Goal: Task Accomplishment & Management: Manage account settings

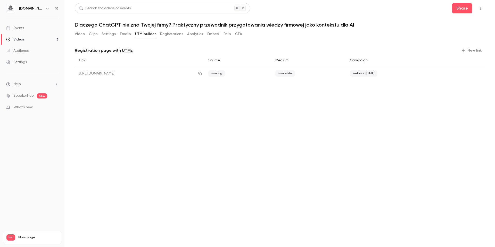
click at [35, 41] on link "Videos 3" at bounding box center [32, 39] width 65 height 11
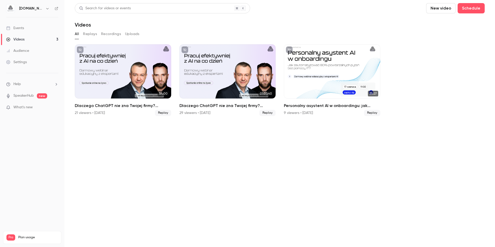
click at [24, 28] on link "Events" at bounding box center [32, 27] width 65 height 11
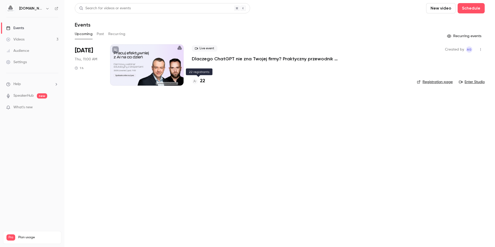
click at [203, 80] on h4 "22" at bounding box center [202, 81] width 5 height 7
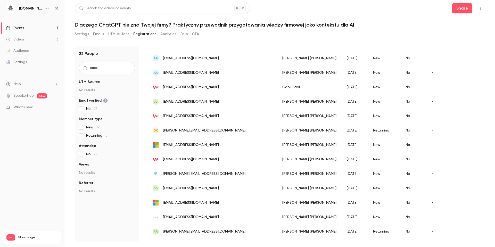
scroll to position [175, 0]
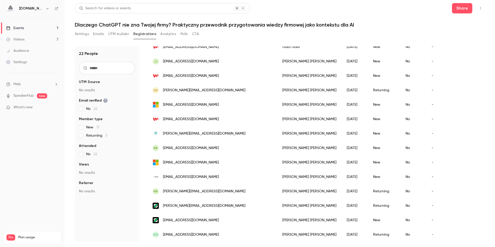
click at [181, 232] on span "[EMAIL_ADDRESS][DOMAIN_NAME]" at bounding box center [191, 234] width 56 height 5
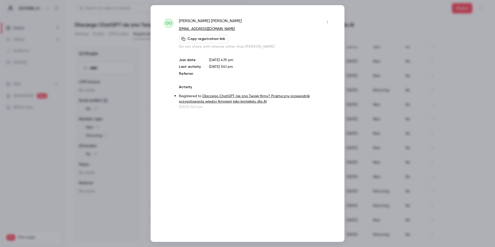
click at [326, 21] on icon "button" at bounding box center [328, 22] width 4 height 4
click at [298, 49] on div "Remove registration" at bounding box center [307, 48] width 39 height 5
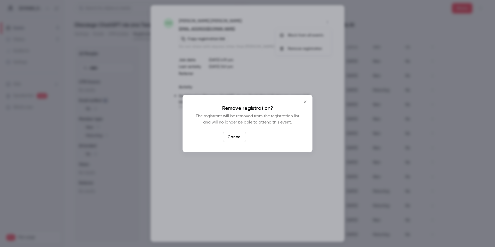
click at [259, 137] on button "Confirm" at bounding box center [260, 137] width 24 height 10
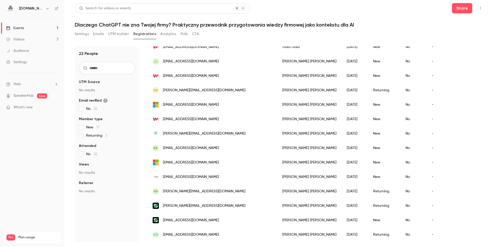
scroll to position [161, 0]
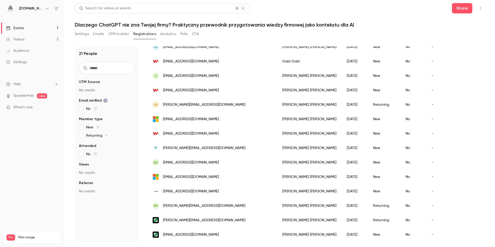
click at [188, 232] on span "[EMAIL_ADDRESS][DOMAIN_NAME]" at bounding box center [191, 234] width 56 height 5
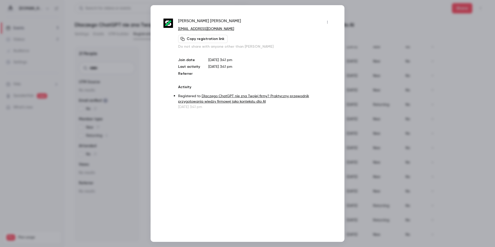
click at [325, 22] on button "button" at bounding box center [328, 22] width 8 height 8
click at [291, 46] on div "Remove registration" at bounding box center [307, 48] width 39 height 5
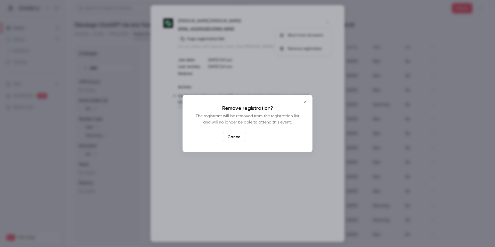
click at [256, 137] on button "Confirm" at bounding box center [260, 137] width 24 height 10
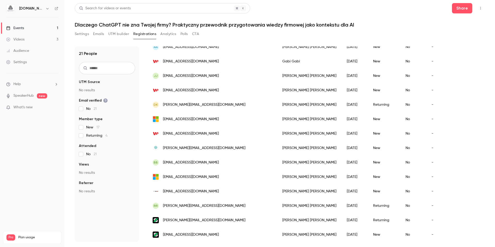
scroll to position [147, 0]
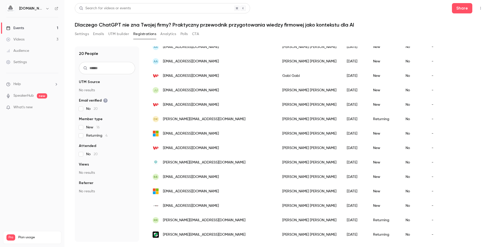
click at [166, 228] on div "[PERSON_NAME][EMAIL_ADDRESS][DOMAIN_NAME]" at bounding box center [213, 235] width 130 height 14
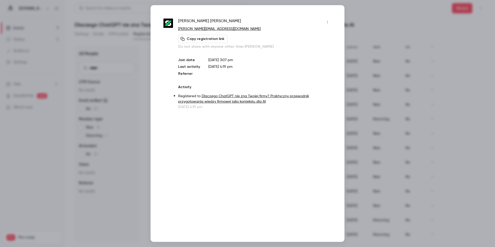
click at [326, 23] on icon "button" at bounding box center [328, 22] width 4 height 4
click at [303, 46] on li "Remove registration" at bounding box center [304, 48] width 56 height 13
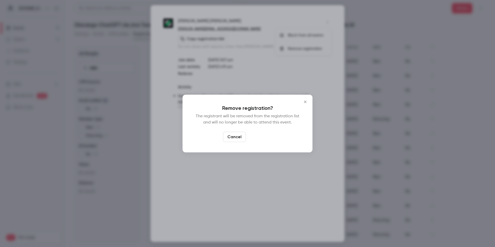
click at [259, 134] on button "Confirm" at bounding box center [260, 137] width 24 height 10
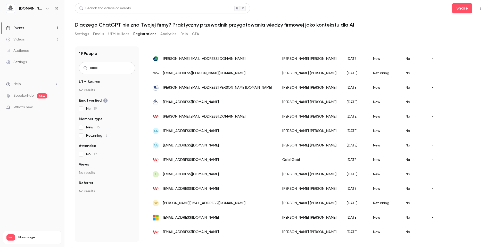
scroll to position [57, 0]
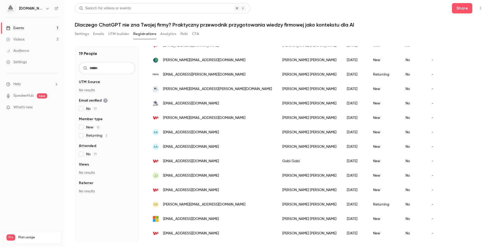
click at [176, 147] on span "[EMAIL_ADDRESS][DOMAIN_NAME]" at bounding box center [191, 146] width 56 height 5
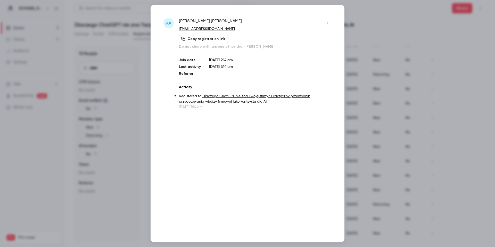
click at [327, 23] on icon "button" at bounding box center [328, 22] width 4 height 4
click at [295, 52] on li "Remove registration" at bounding box center [304, 48] width 56 height 13
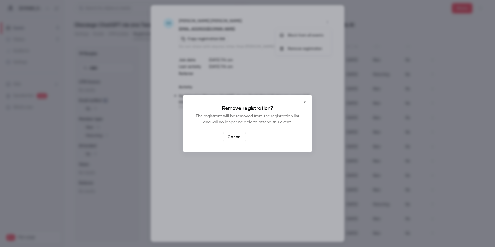
click at [261, 137] on button "Confirm" at bounding box center [260, 137] width 24 height 10
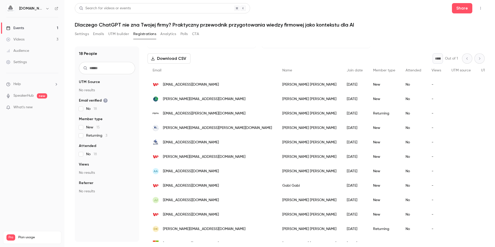
scroll to position [0, 0]
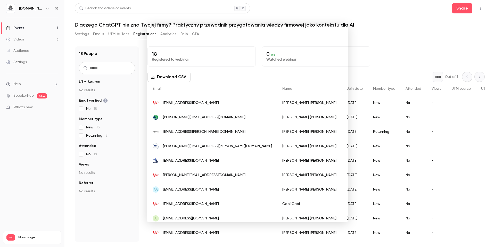
click at [376, 33] on div at bounding box center [247, 123] width 495 height 247
click at [28, 38] on link "Videos 3" at bounding box center [32, 39] width 65 height 11
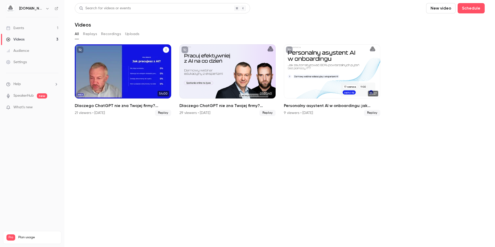
click at [138, 106] on h2 "Dlaczego ChatGPT nie zna Twojej firmy? Praktyczny przewodnik przygotowania wied…" at bounding box center [123, 106] width 96 height 6
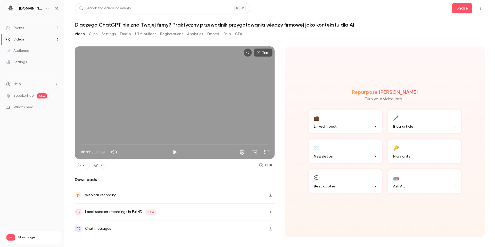
click at [235, 35] on div "Video Clips Settings Emails UTM builder Registrations Analytics Embed Polls CTA" at bounding box center [158, 34] width 167 height 8
click at [238, 35] on button "CTA" at bounding box center [238, 34] width 7 height 8
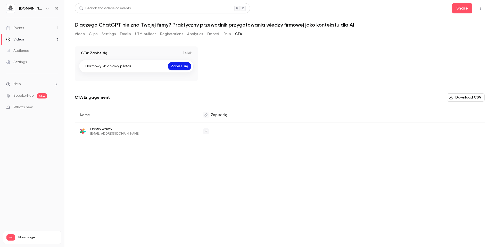
click at [38, 39] on link "Videos 3" at bounding box center [32, 39] width 65 height 11
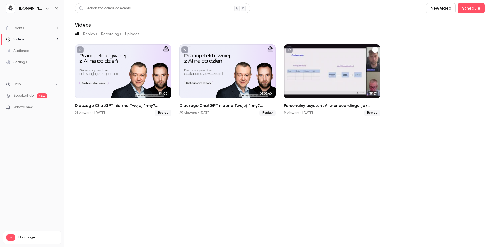
click at [289, 51] on icon "unpublished" at bounding box center [289, 49] width 3 height 3
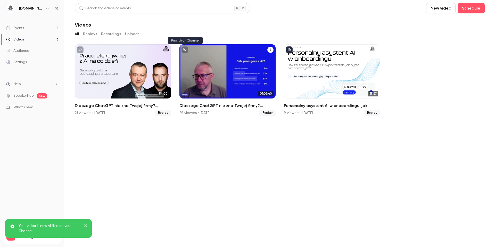
click at [185, 51] on icon "unpublished" at bounding box center [184, 49] width 3 height 3
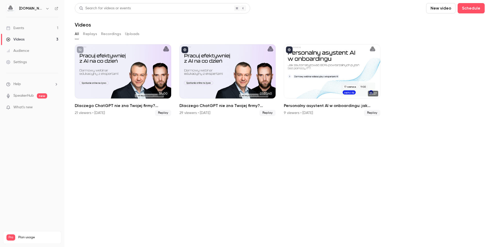
click at [19, 40] on div "Videos" at bounding box center [15, 39] width 18 height 5
click at [23, 27] on div "Events" at bounding box center [15, 28] width 18 height 5
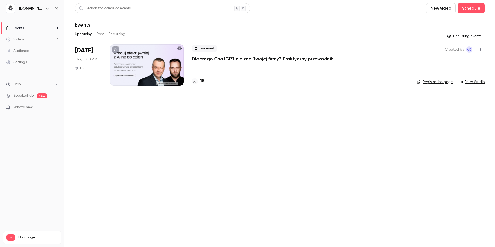
click at [246, 57] on p "Dlaczego ChatGPT nie zna Twojej firmy? Praktyczny przewodnik przygotowania wied…" at bounding box center [269, 59] width 155 height 6
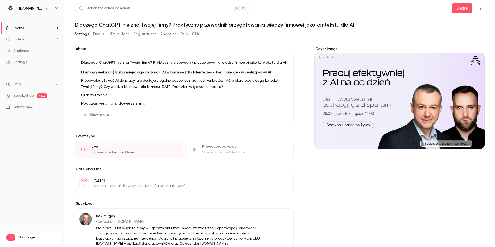
click at [58, 27] on link "Events 1" at bounding box center [32, 27] width 65 height 11
